Goal: Information Seeking & Learning: Learn about a topic

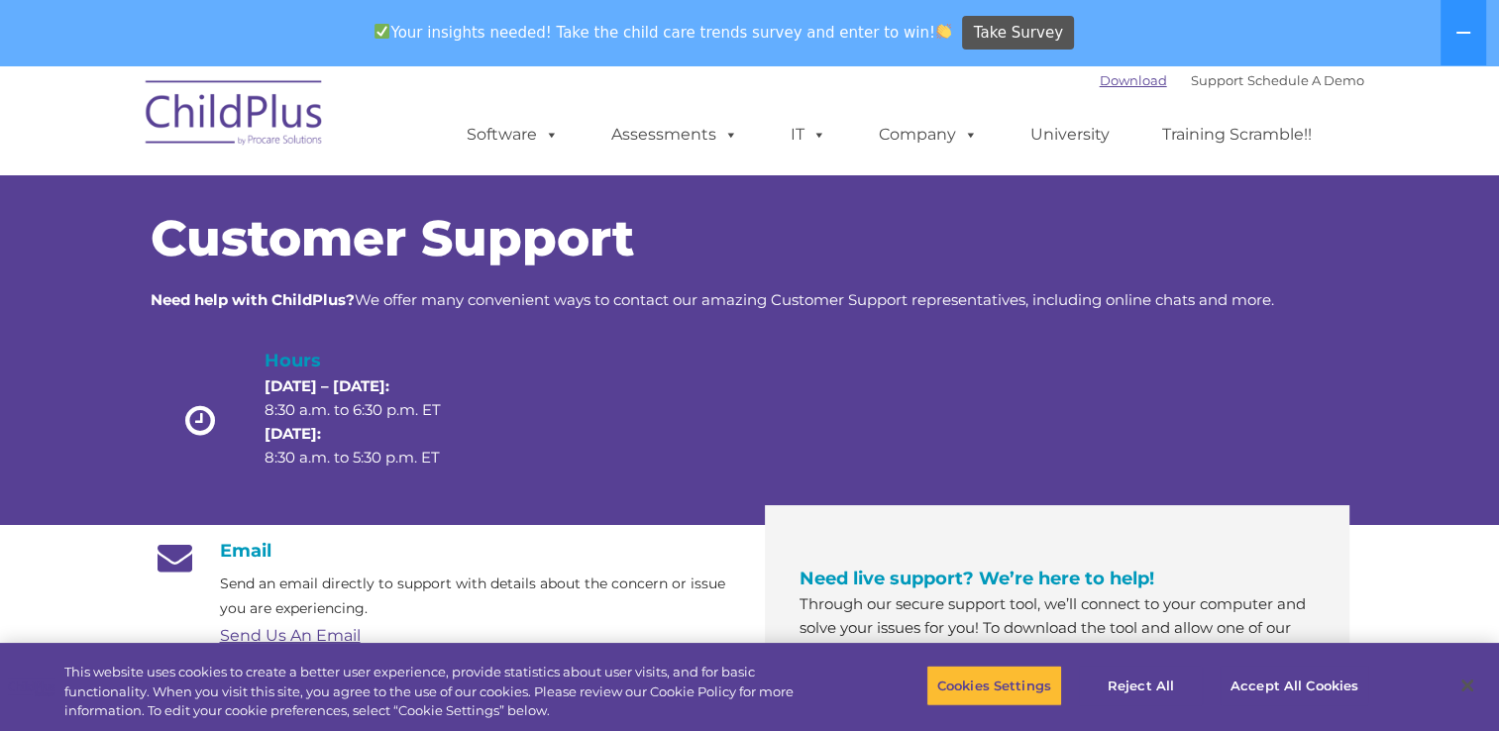
click at [1116, 78] on link "Download" at bounding box center [1132, 80] width 67 height 16
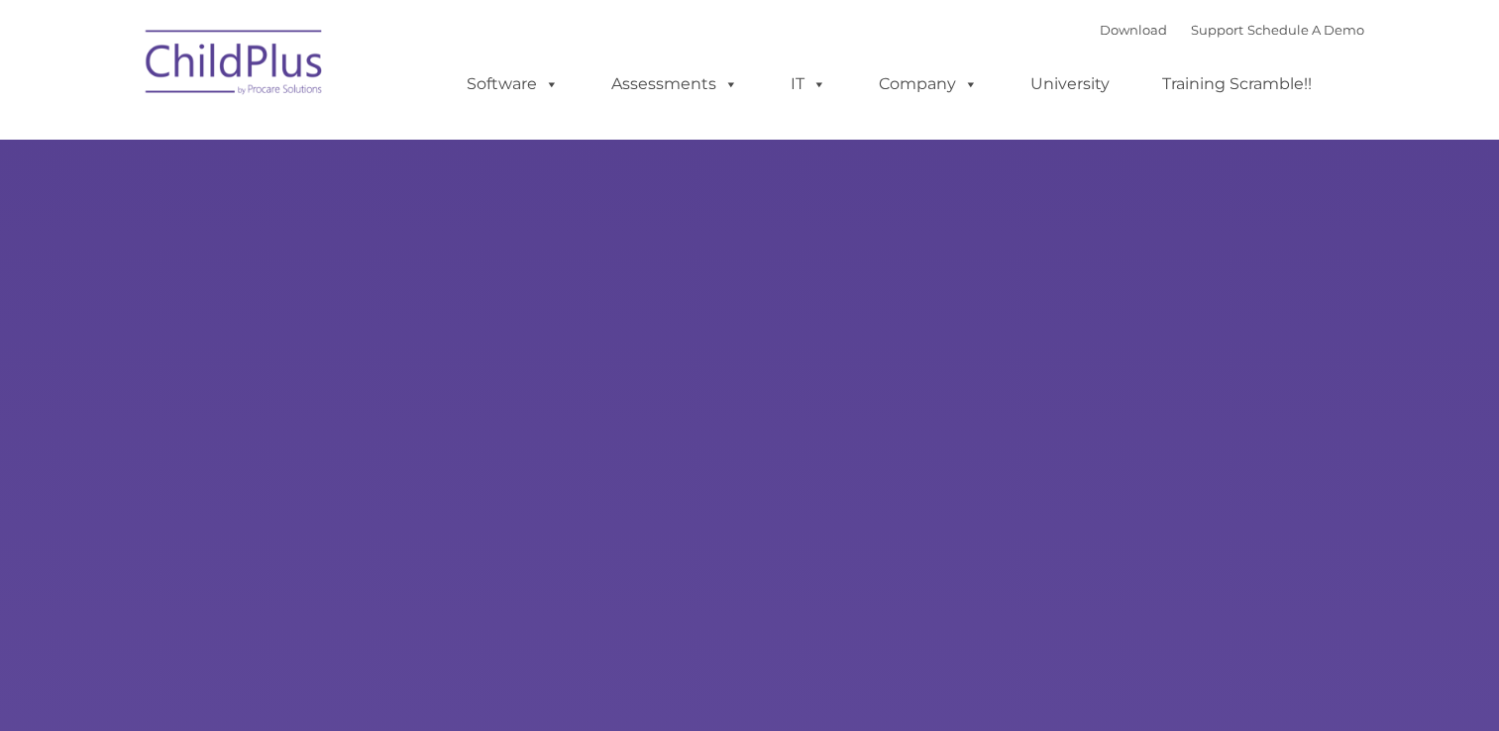
type input ""
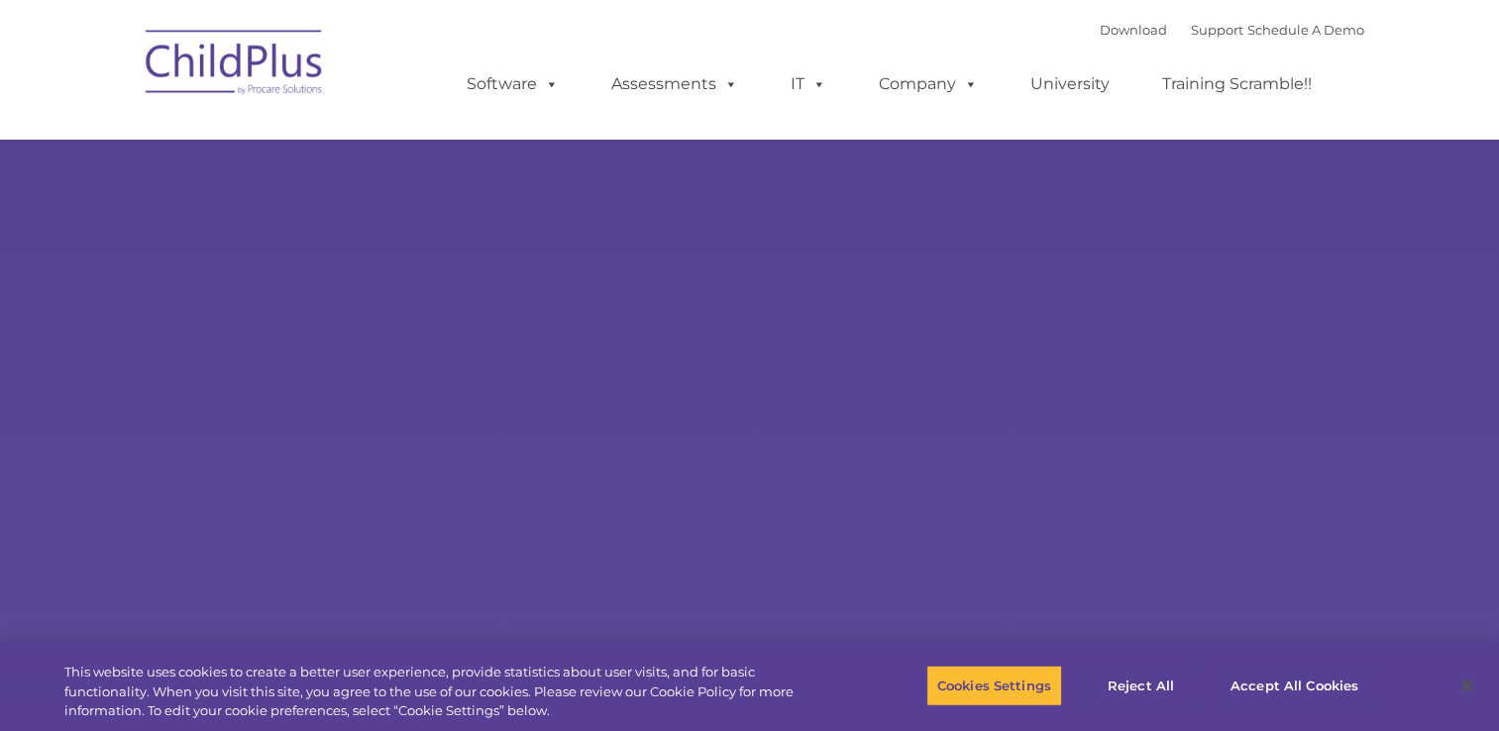
select select "MEDIUM"
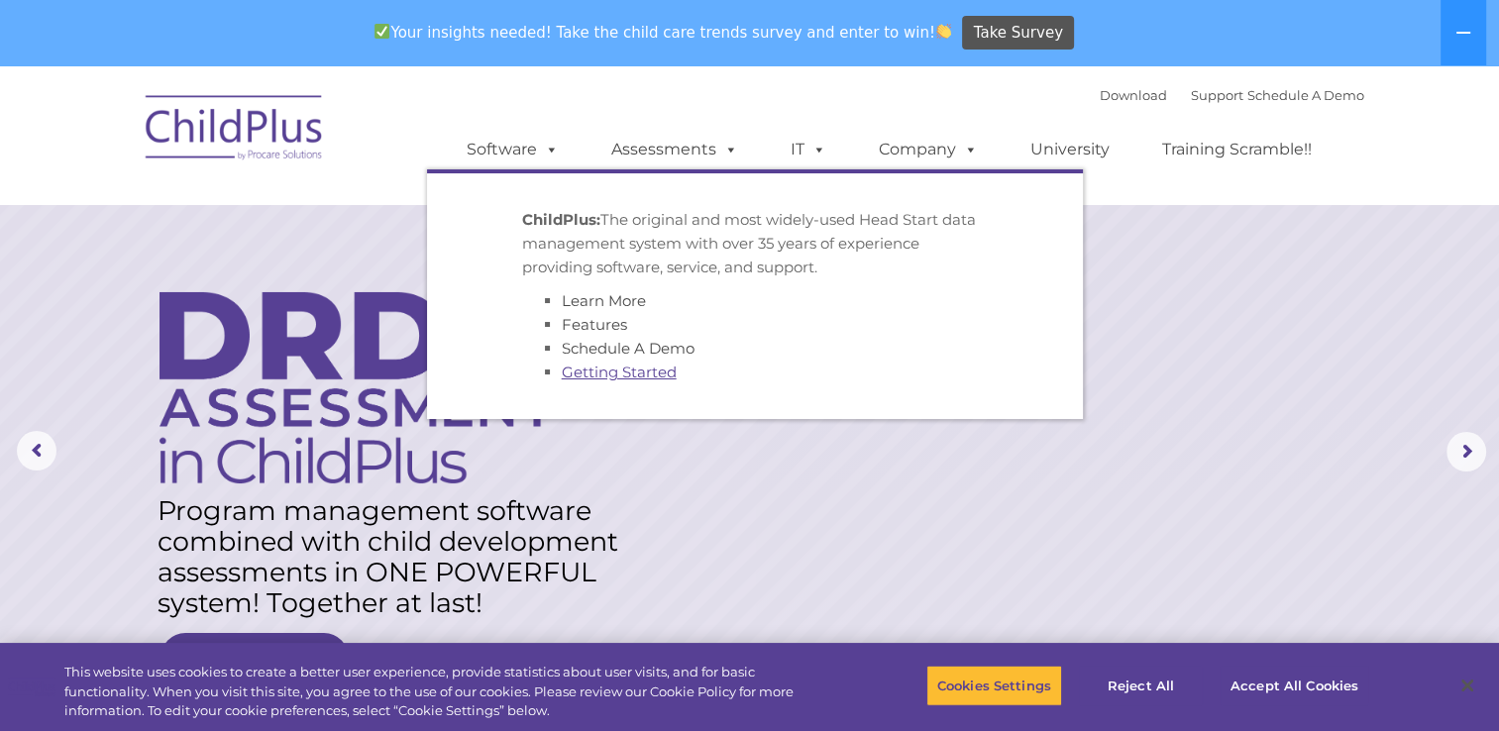
click at [595, 374] on link "Getting Started" at bounding box center [619, 372] width 115 height 19
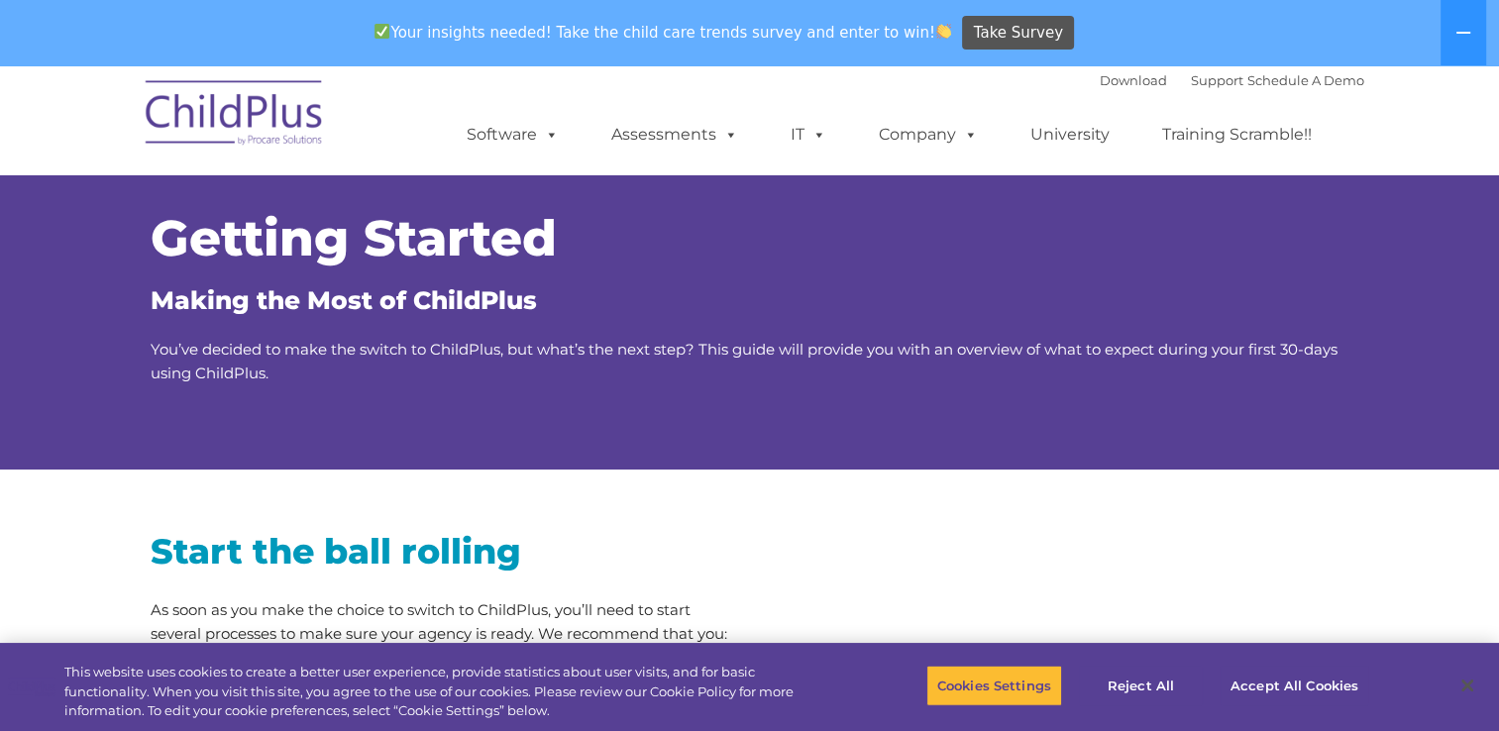
click at [460, 95] on ul "Software ChildPlus: The original and most widely-used Head Start data managemen…" at bounding box center [895, 134] width 937 height 79
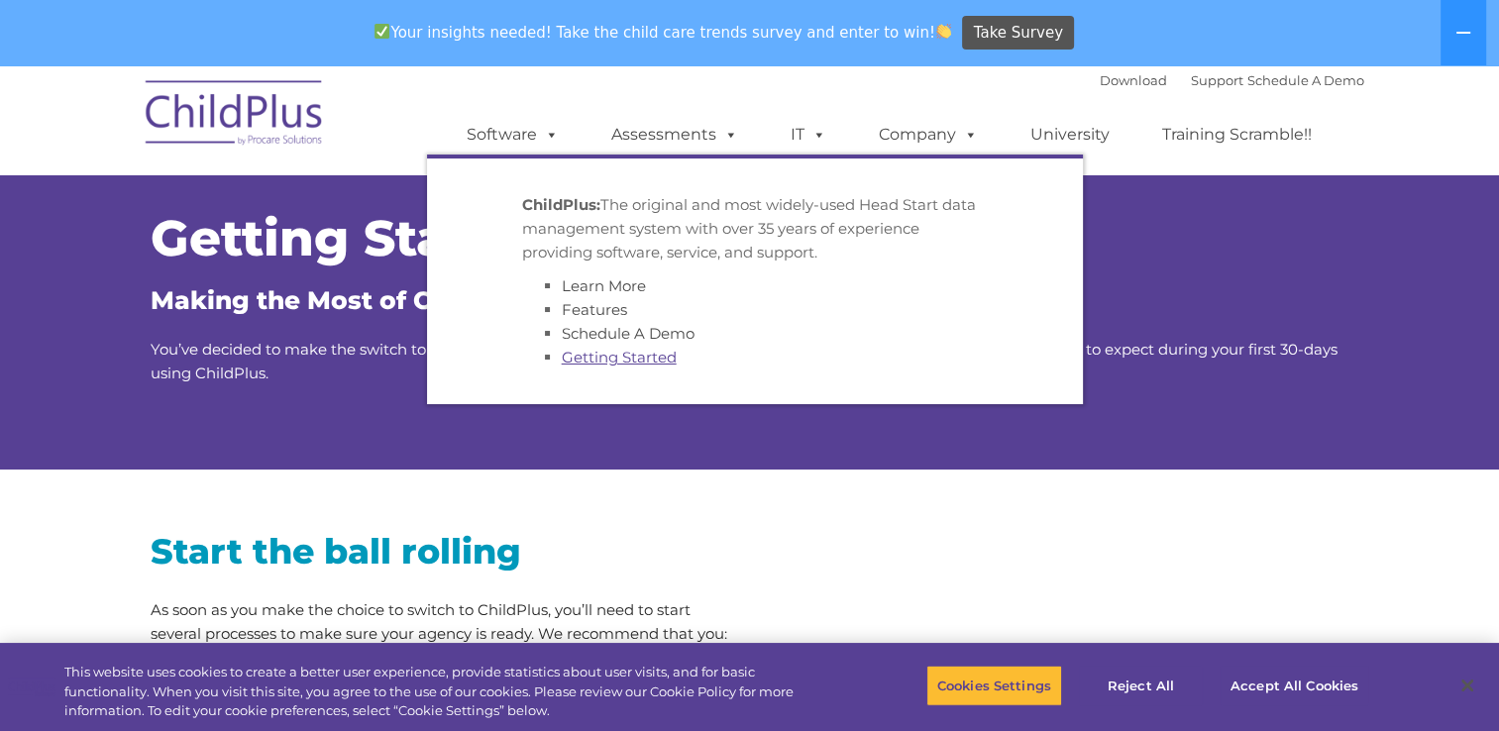
click at [624, 362] on link "Getting Started" at bounding box center [619, 357] width 115 height 19
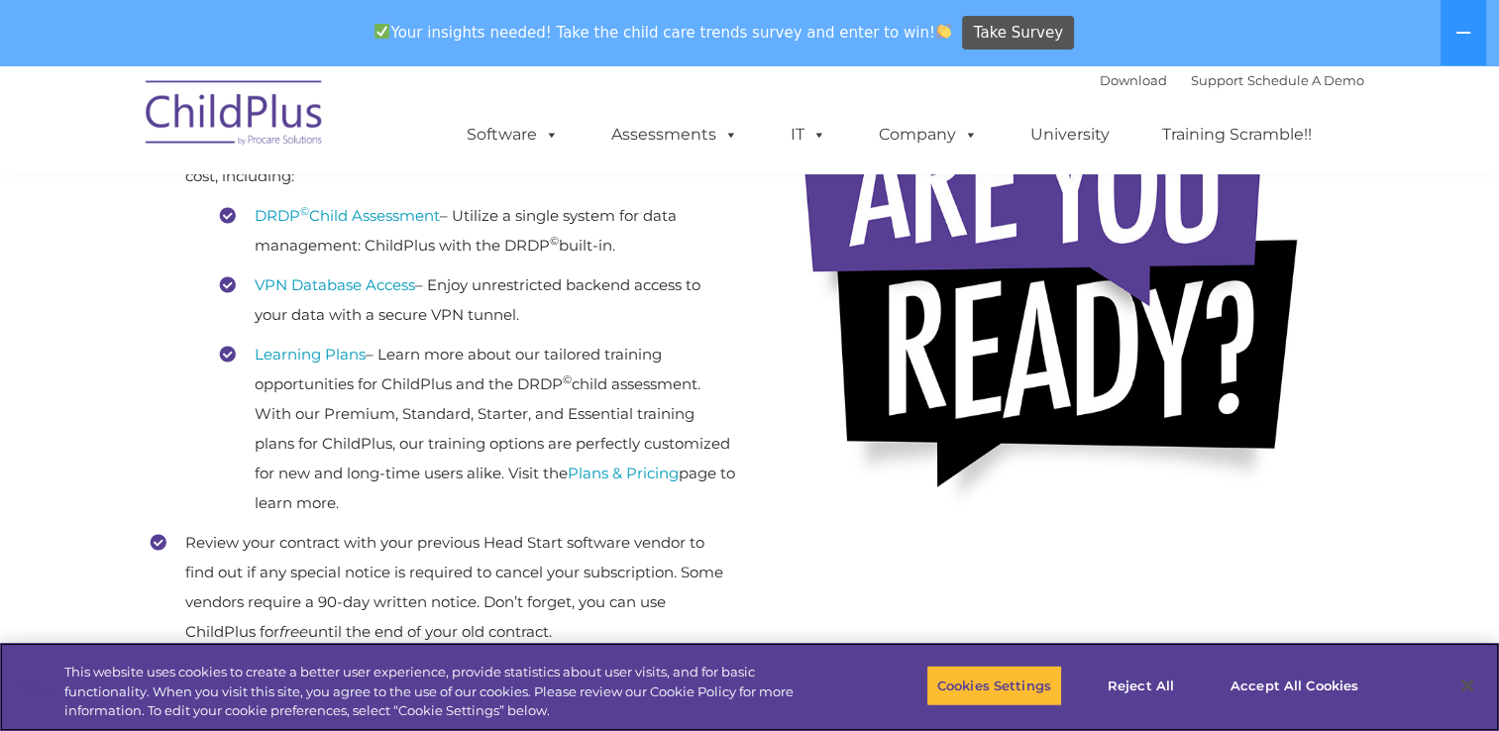
scroll to position [571, 0]
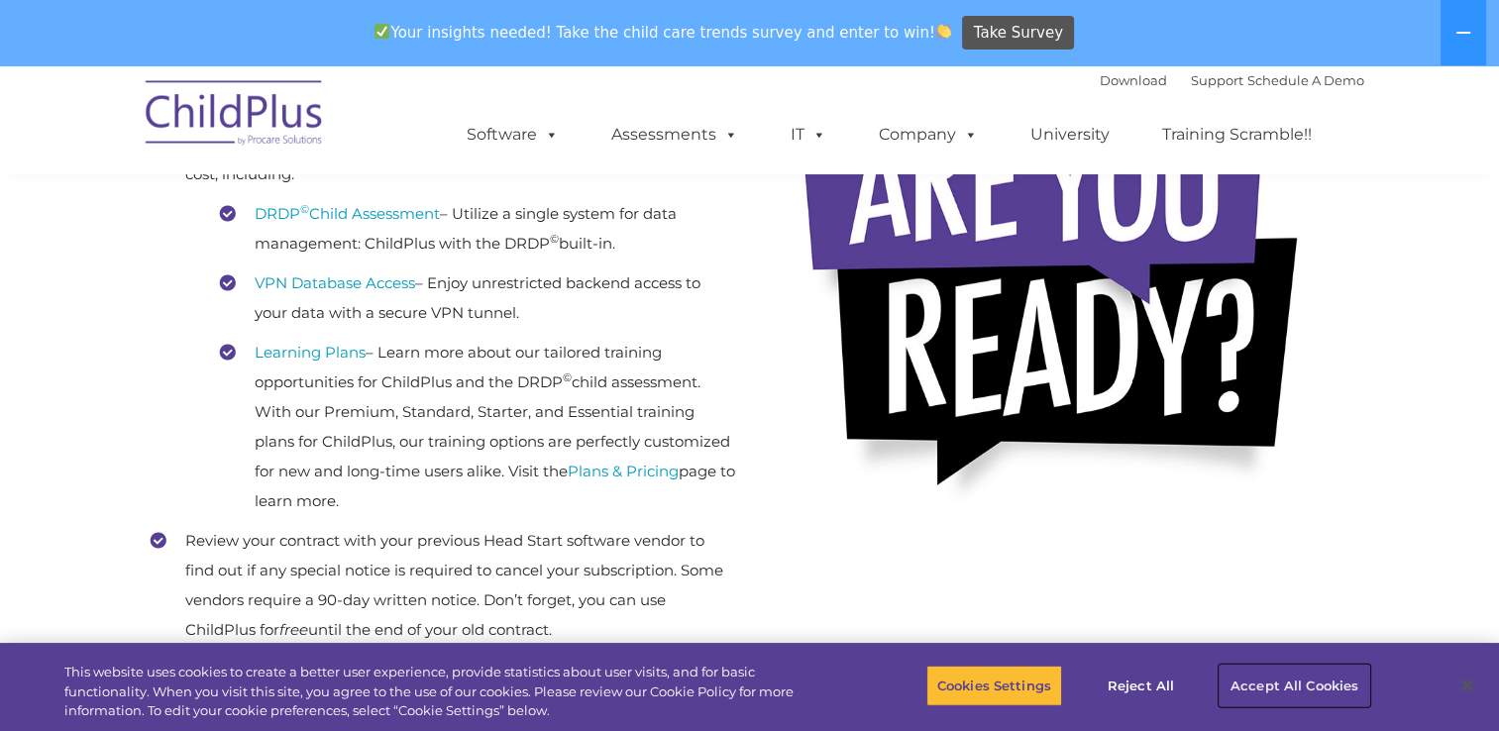
click at [1285, 693] on button "Accept All Cookies" at bounding box center [1294, 686] width 150 height 42
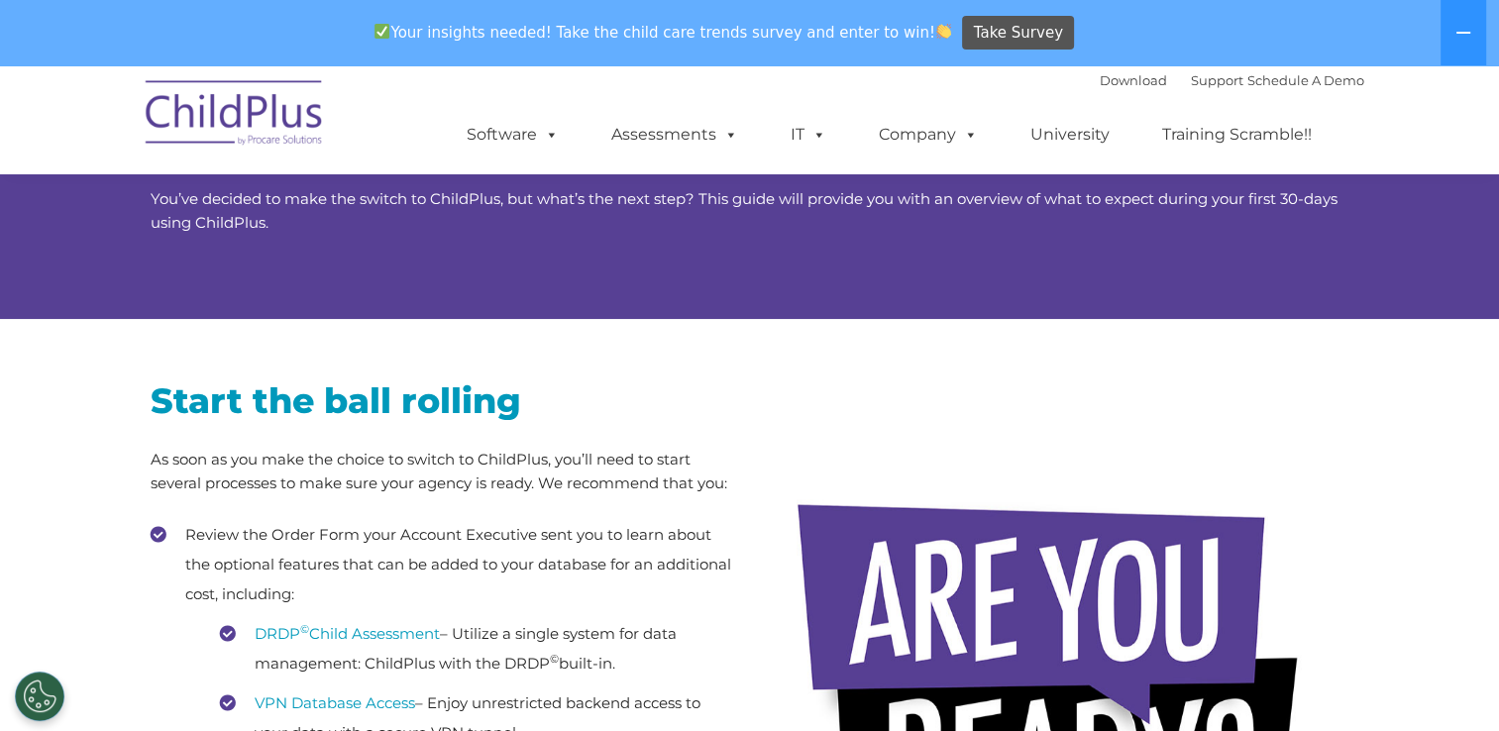
scroll to position [0, 0]
